Goal: Transaction & Acquisition: Purchase product/service

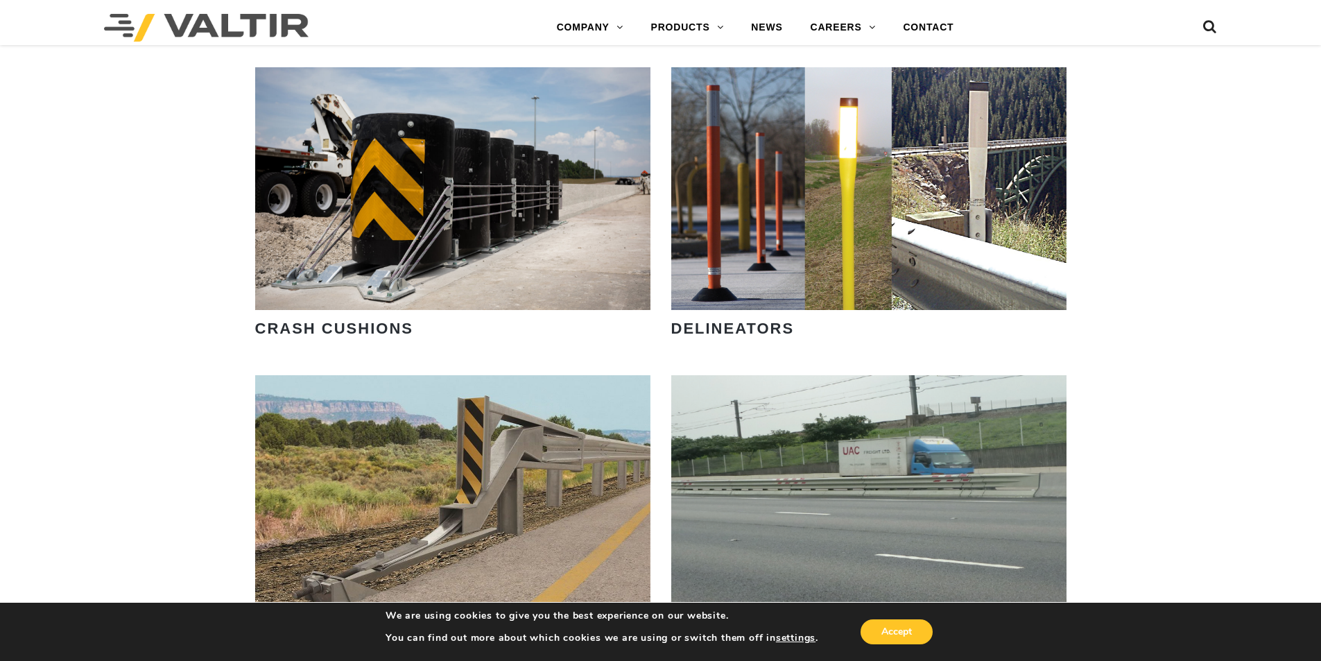
scroll to position [1249, 0]
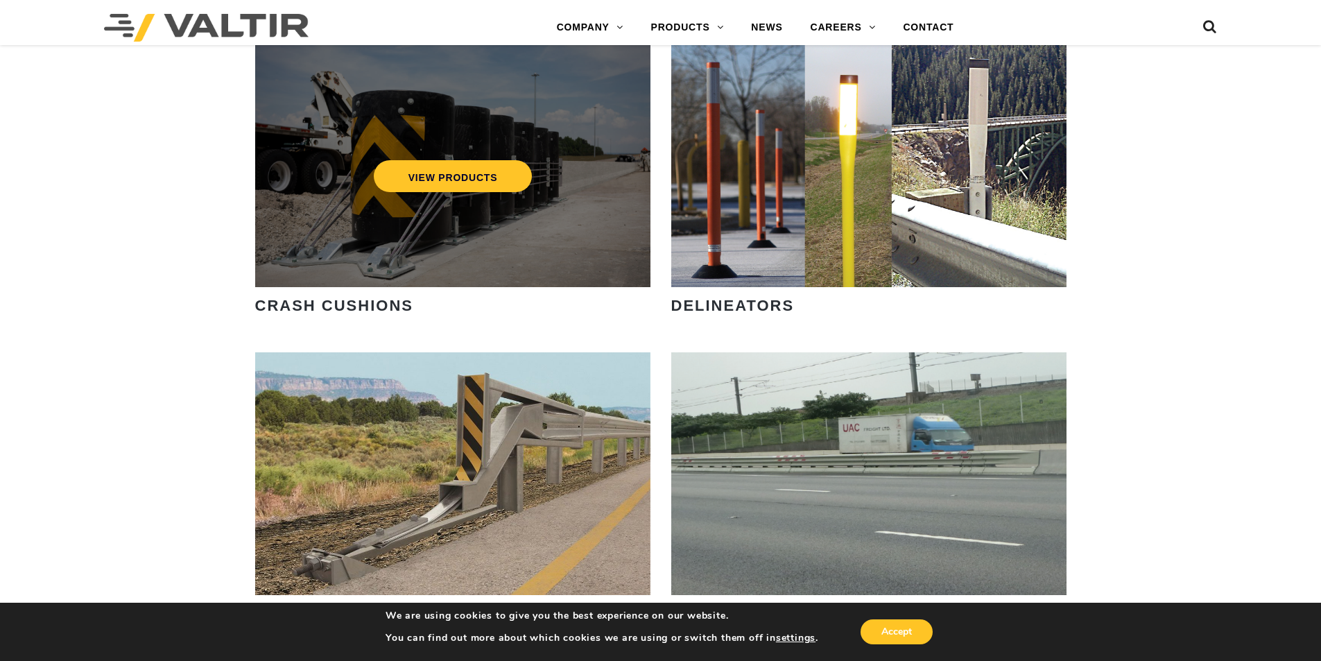
click at [403, 237] on div "VIEW PRODUCTS" at bounding box center [452, 165] width 395 height 243
click at [422, 175] on link "VIEW PRODUCTS" at bounding box center [452, 176] width 159 height 32
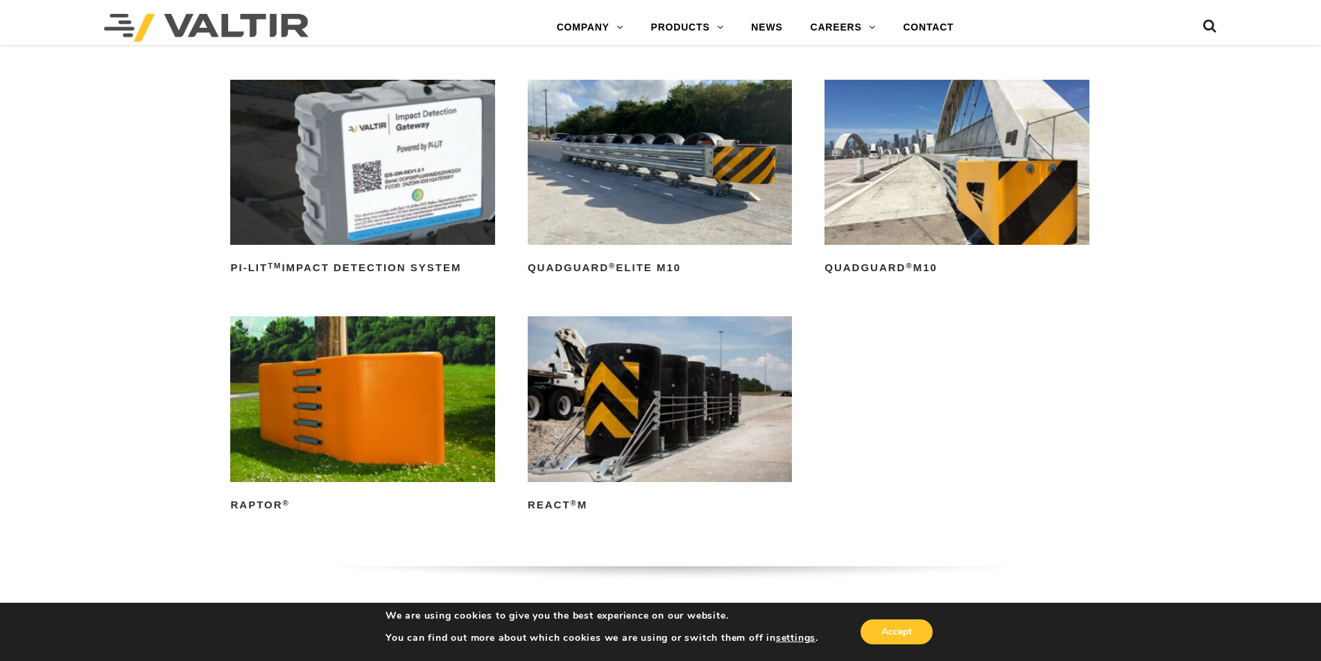
scroll to position [416, 0]
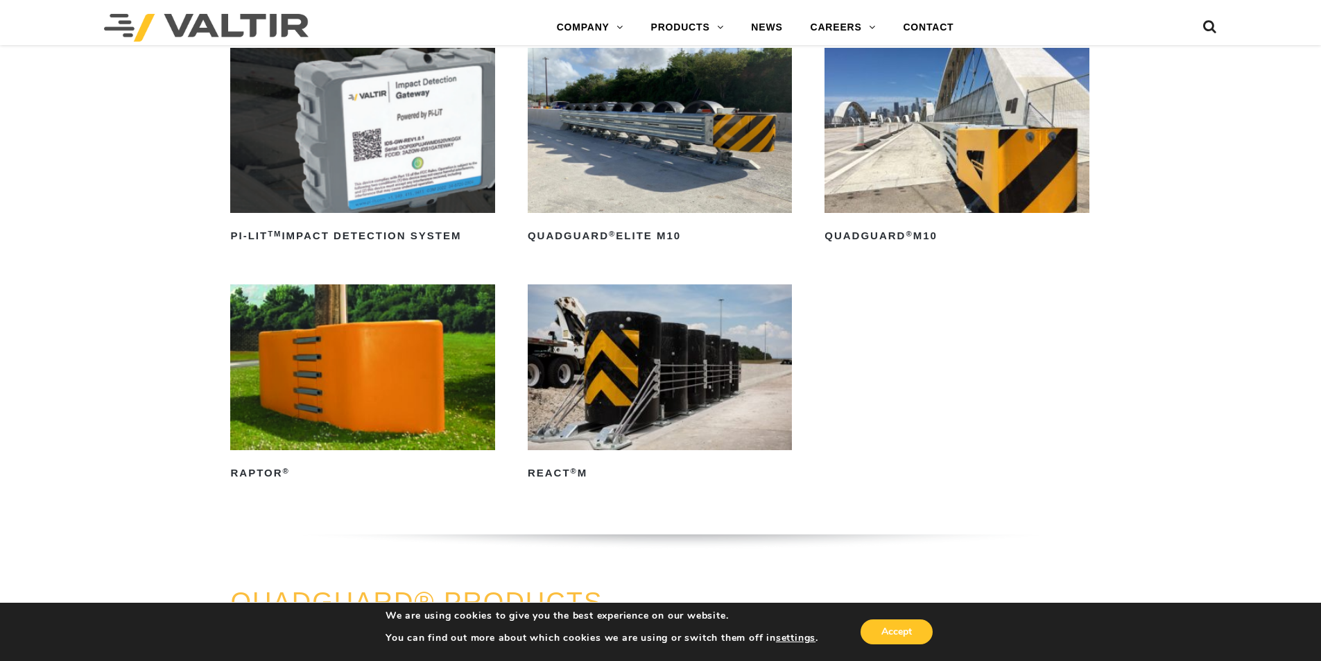
click at [615, 382] on img at bounding box center [660, 366] width 264 height 165
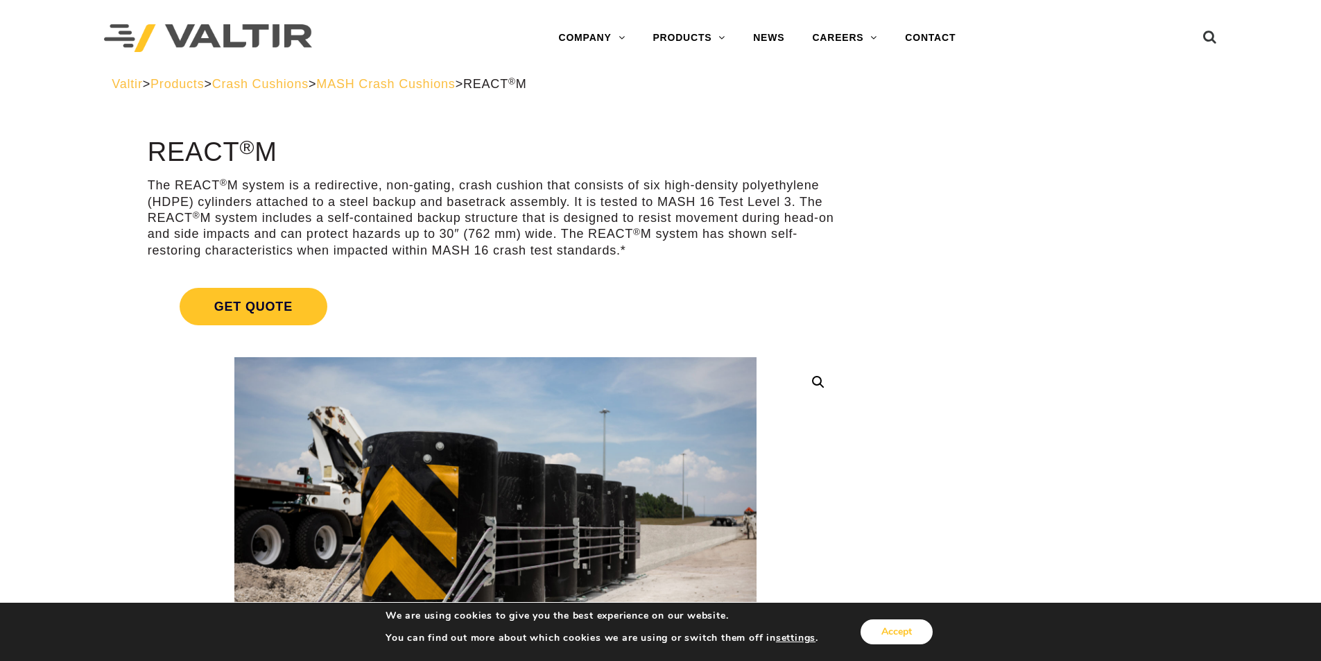
click at [907, 626] on button "Accept" at bounding box center [897, 631] width 72 height 25
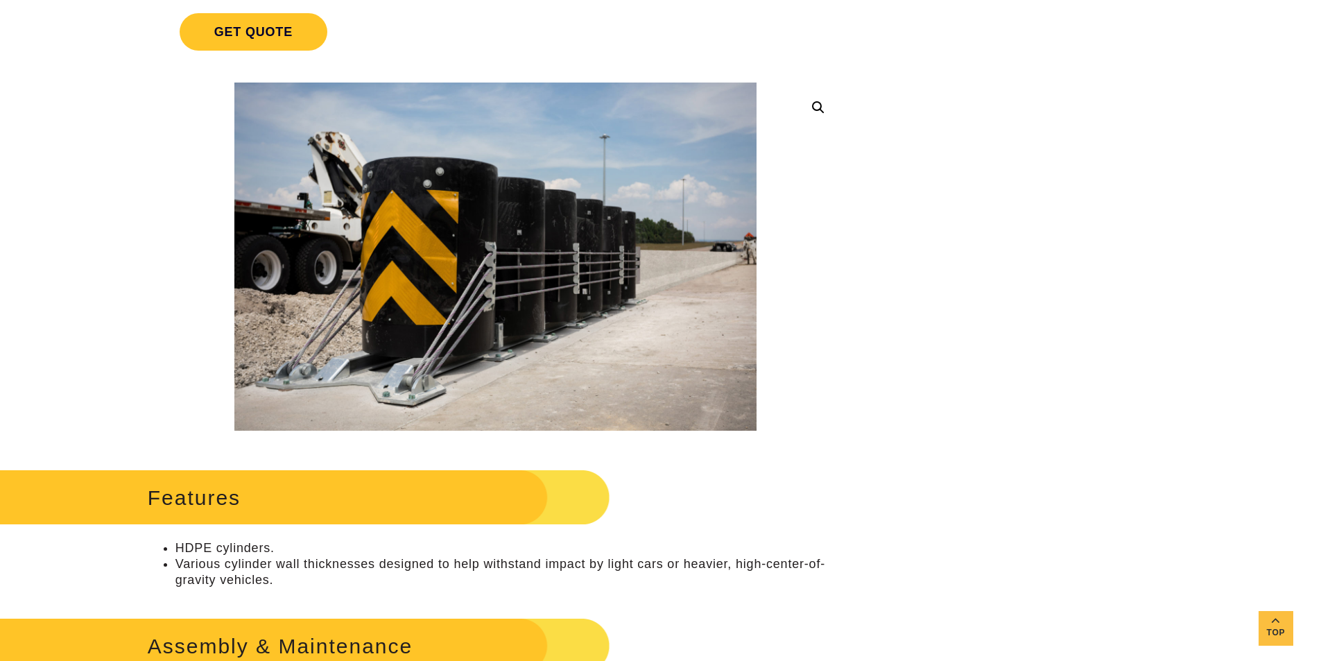
scroll to position [277, 0]
